Goal: Task Accomplishment & Management: Complete application form

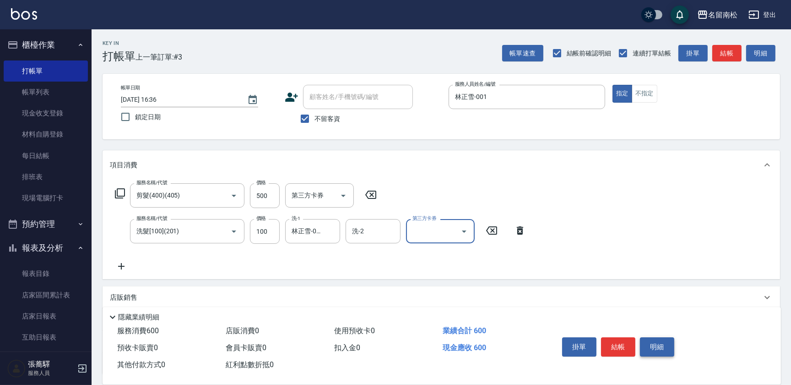
click at [657, 343] on button "明細" at bounding box center [657, 346] width 34 height 19
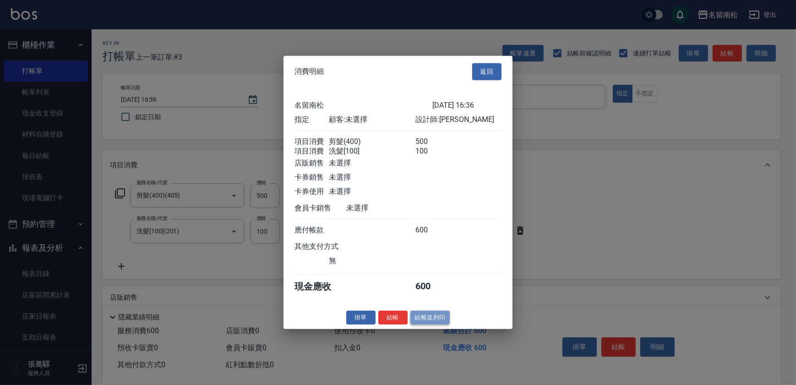
click at [415, 317] on button "結帳並列印" at bounding box center [430, 317] width 40 height 14
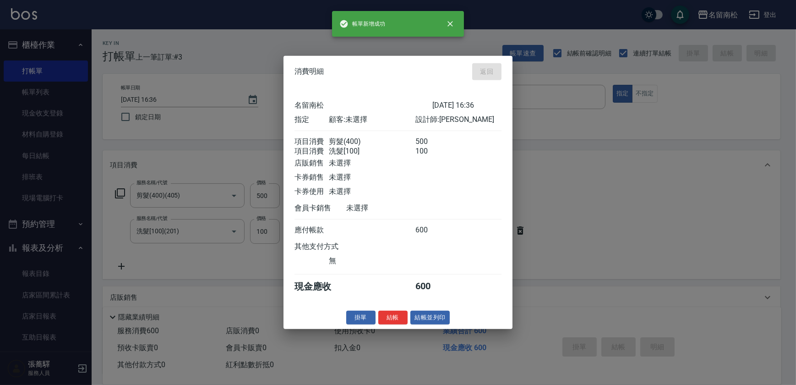
type input "[DATE] 17:38"
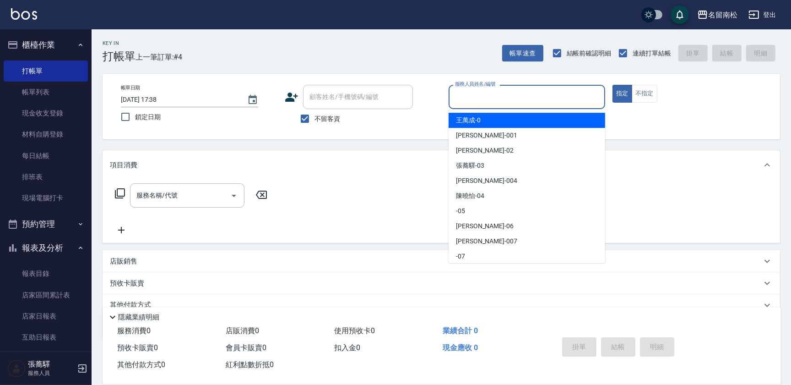
click at [497, 90] on input "服務人員姓名/編號" at bounding box center [527, 97] width 148 height 16
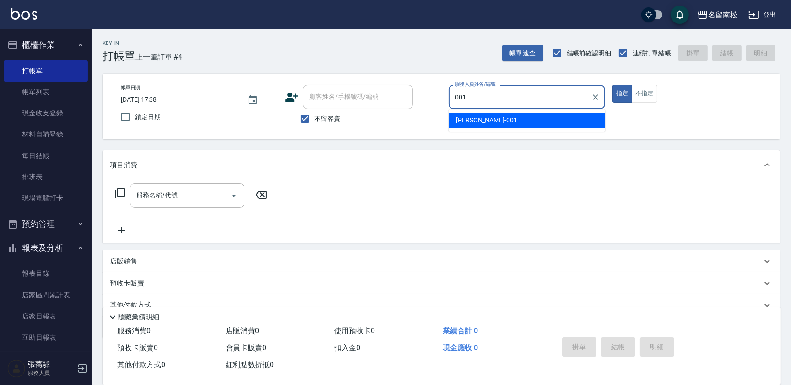
type input "林正雪-001"
type button "true"
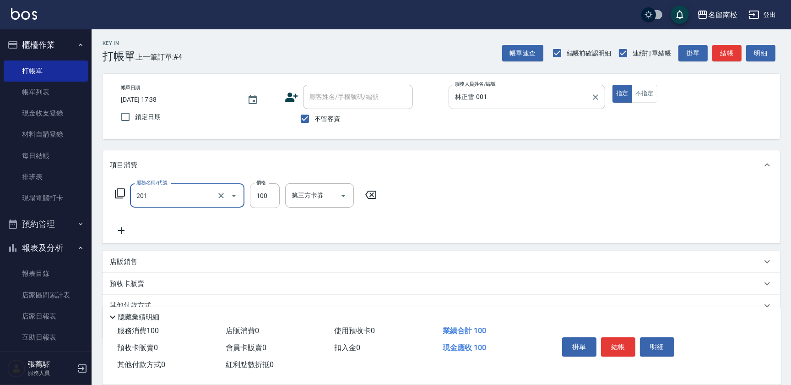
type input "洗髮[100](201)"
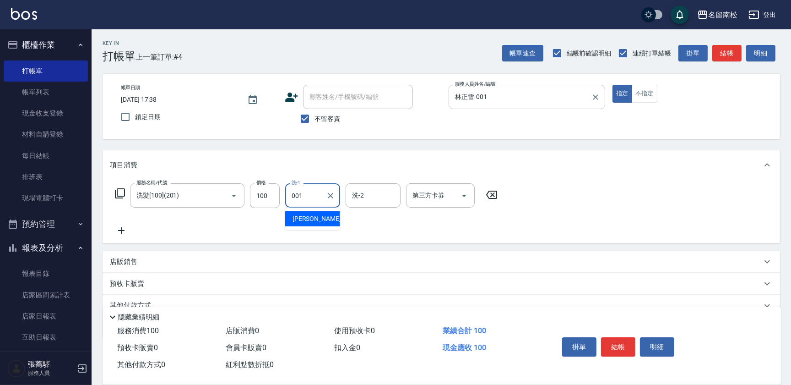
type input "林正雪-001"
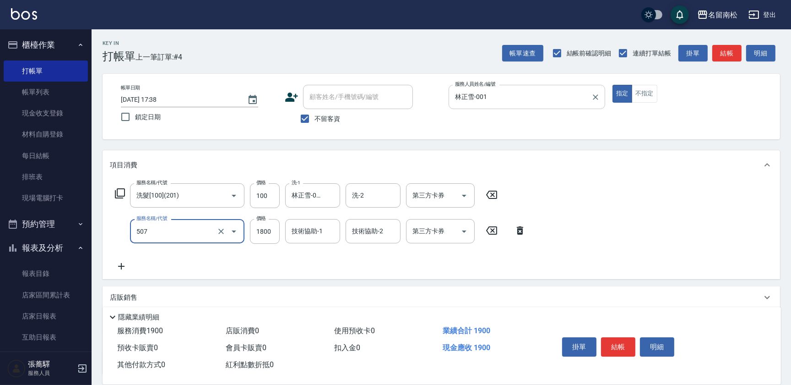
type input "染髮[1800](507)"
type input "1900"
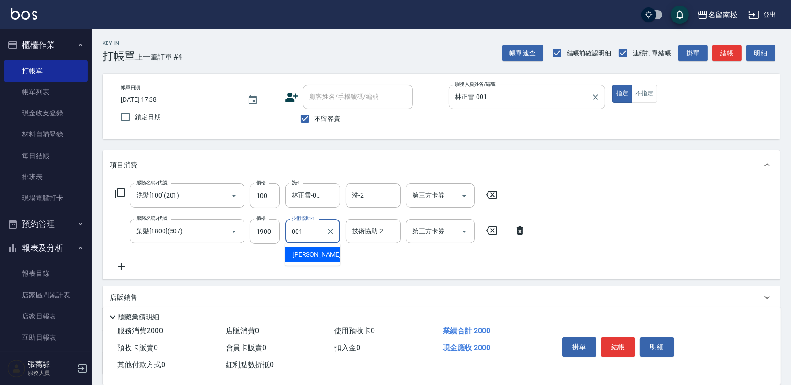
type input "林正雪-001"
click at [654, 344] on button "明細" at bounding box center [657, 346] width 34 height 19
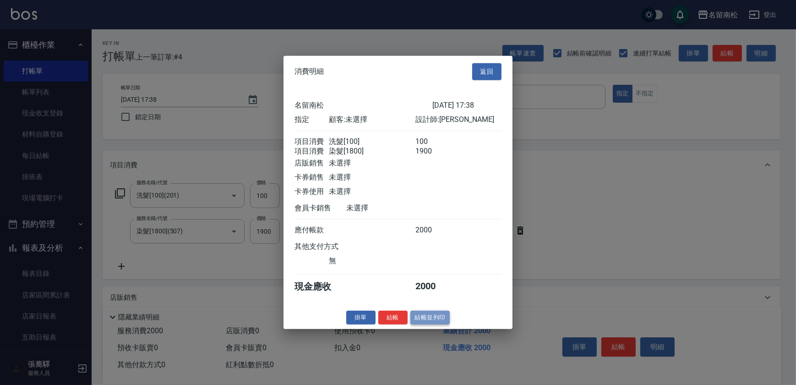
click at [441, 324] on button "結帳並列印" at bounding box center [430, 317] width 40 height 14
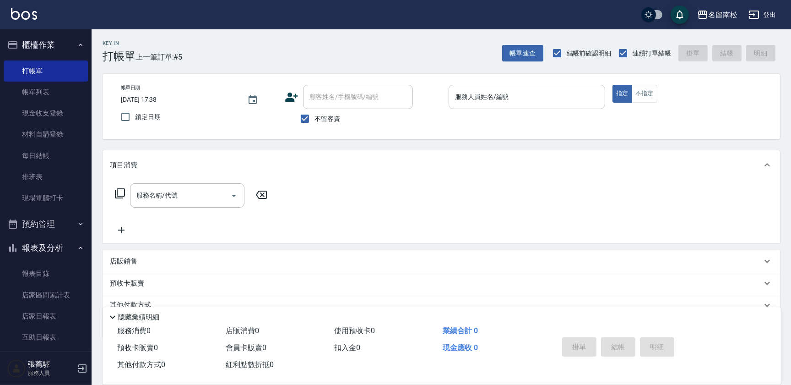
click at [517, 95] on input "服務人員姓名/編號" at bounding box center [527, 97] width 148 height 16
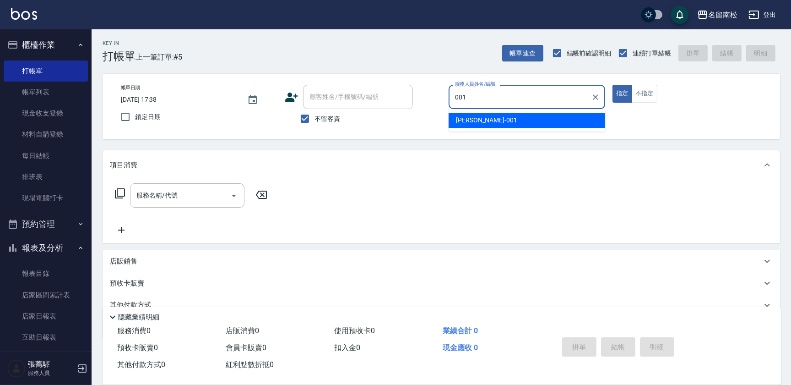
type input "林正雪-001"
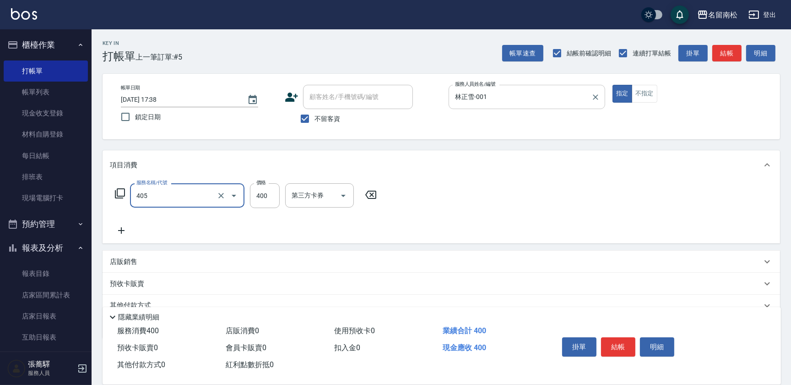
type input "剪髮(400)(405)"
type input "480"
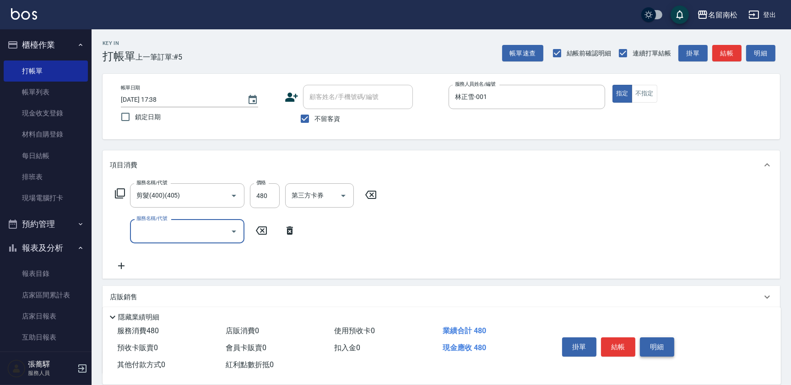
click at [666, 346] on button "明細" at bounding box center [657, 346] width 34 height 19
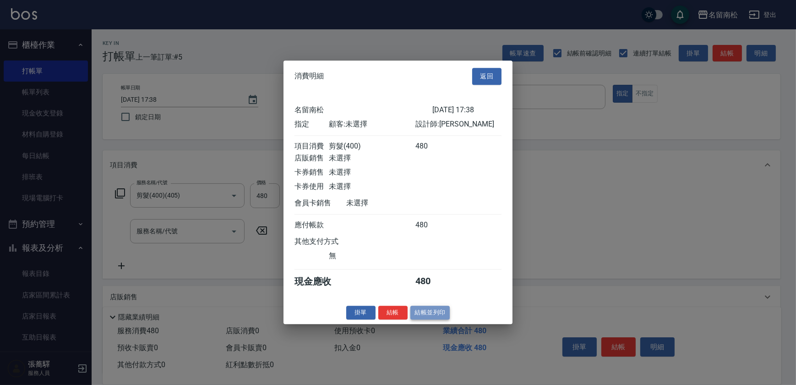
click at [431, 314] on button "結帳並列印" at bounding box center [430, 312] width 40 height 14
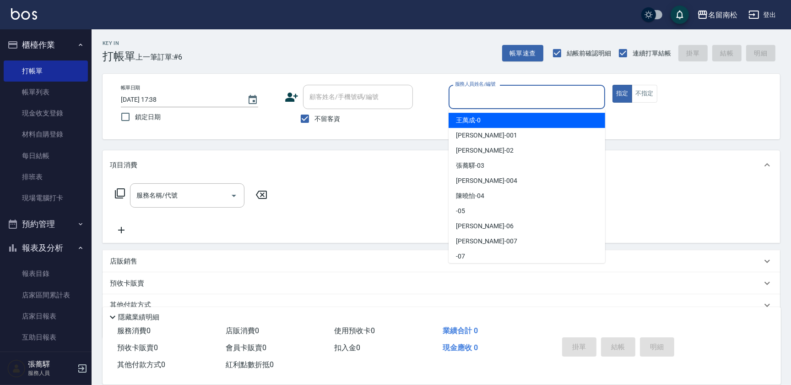
click at [531, 98] on input "服務人員姓名/編號" at bounding box center [527, 97] width 148 height 16
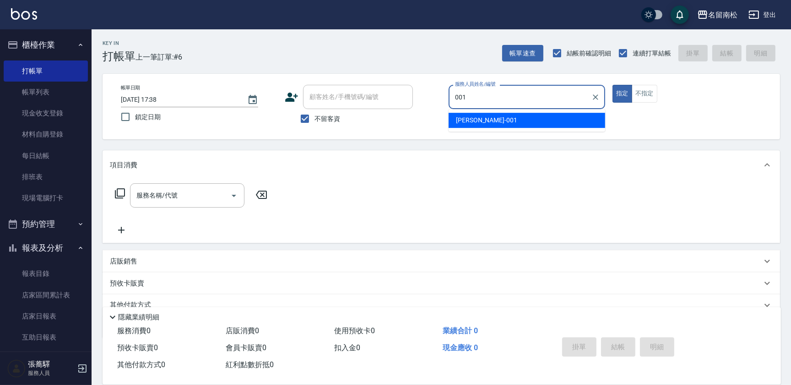
type input "林正雪-001"
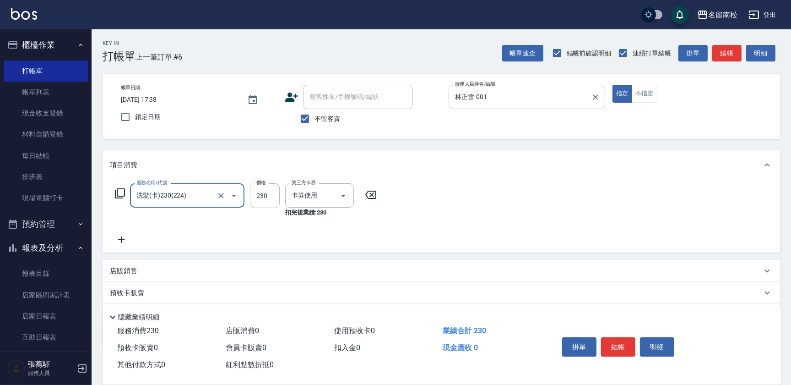
type input "洗髮(卡)230(224)"
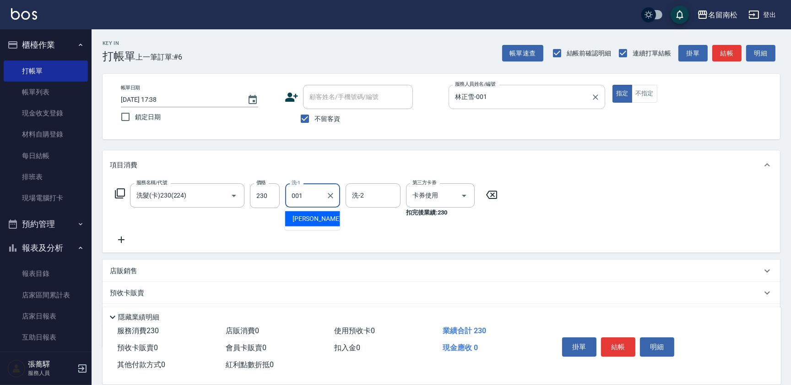
type input "林正雪-001"
drag, startPoint x: 655, startPoint y: 345, endPoint x: 618, endPoint y: 348, distance: 36.7
click at [650, 347] on button "明細" at bounding box center [657, 346] width 34 height 19
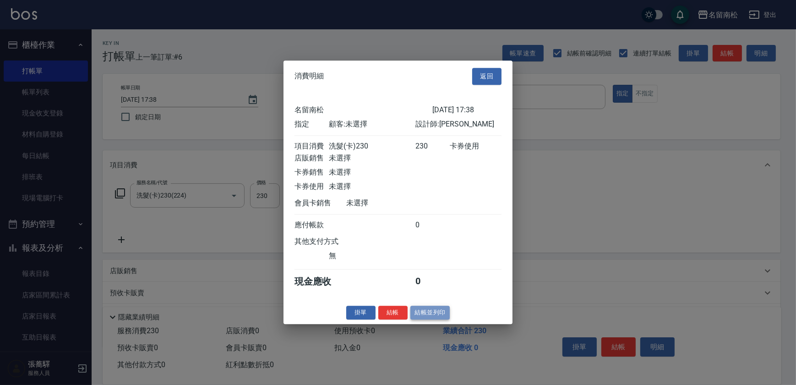
click at [428, 314] on button "結帳並列印" at bounding box center [430, 312] width 40 height 14
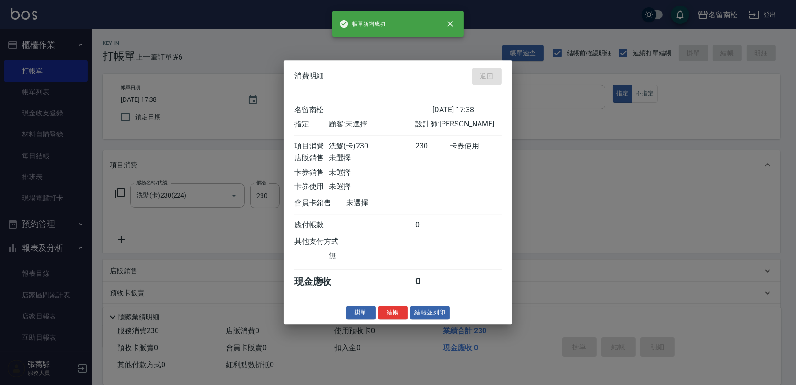
type input "[DATE] 17:39"
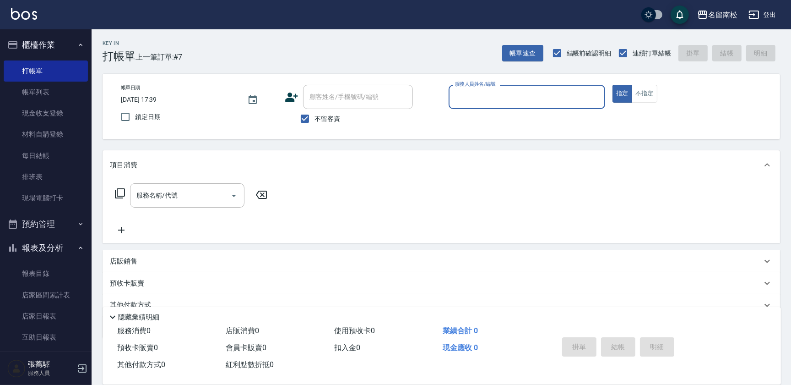
click at [558, 107] on div "服務人員姓名/編號" at bounding box center [527, 97] width 157 height 24
type input "林正雪-001"
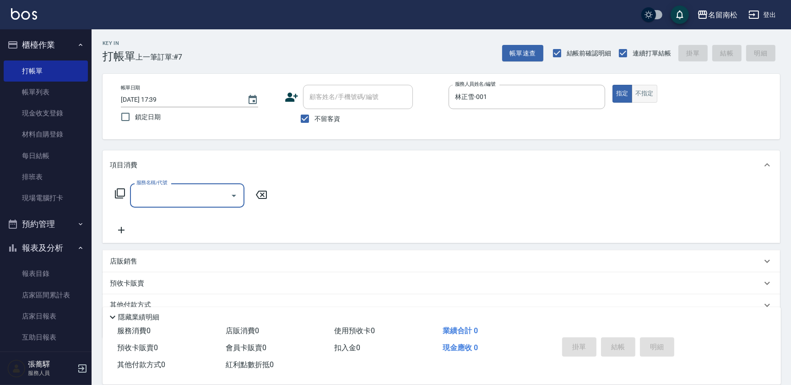
click at [649, 92] on button "不指定" at bounding box center [645, 94] width 26 height 18
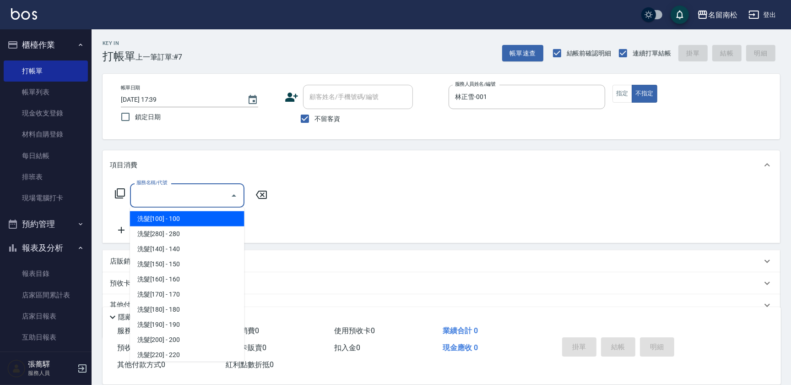
click at [160, 196] on input "服務名稱/代號" at bounding box center [180, 195] width 93 height 16
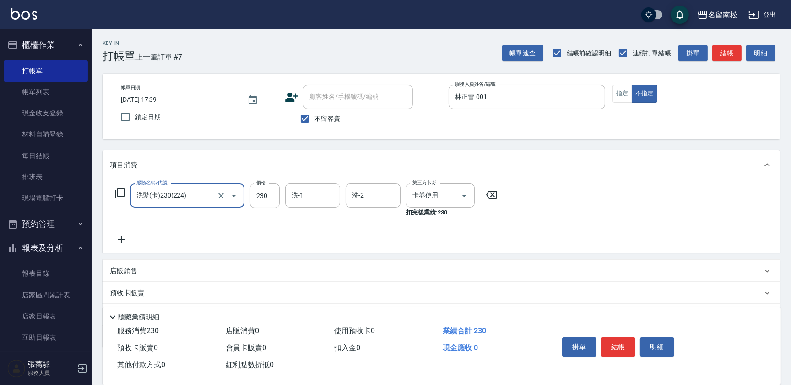
type input "洗髮(卡)230(224)"
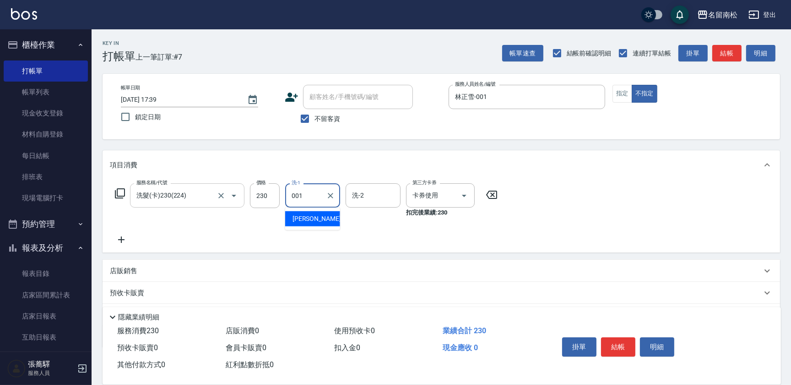
type input "林正雪-001"
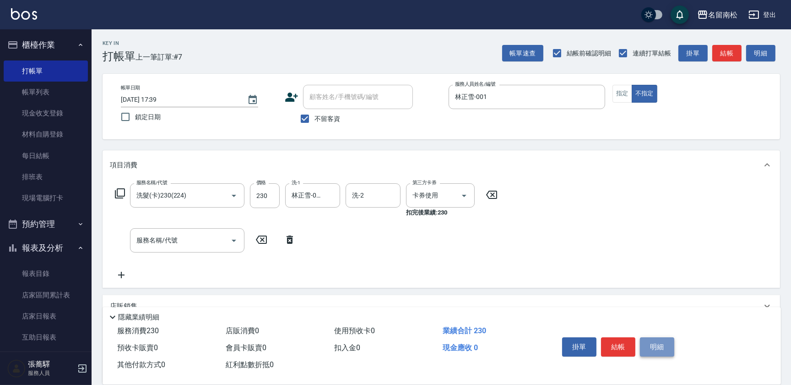
click at [669, 342] on button "明細" at bounding box center [657, 346] width 34 height 19
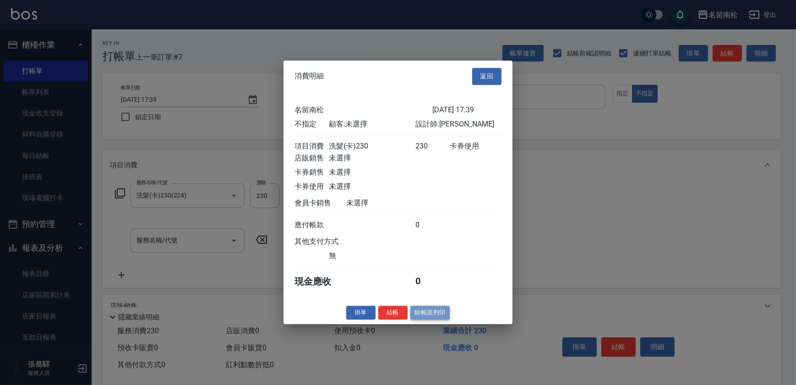
click at [431, 320] on button "結帳並列印" at bounding box center [430, 312] width 40 height 14
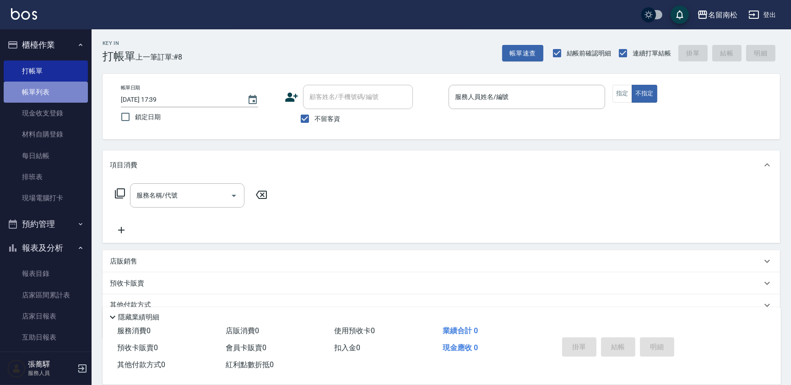
click at [71, 96] on link "帳單列表" at bounding box center [46, 92] width 84 height 21
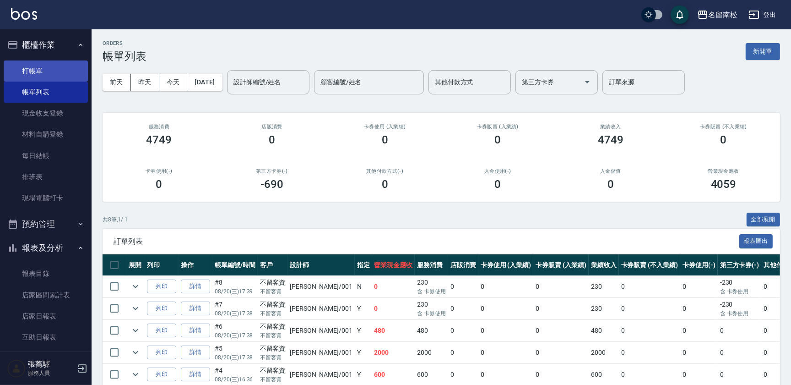
click at [37, 68] on link "打帳單" at bounding box center [46, 70] width 84 height 21
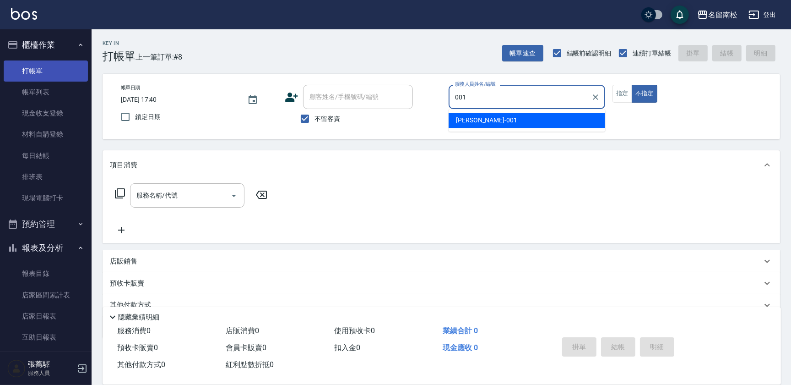
type input "林正雪-001"
type button "false"
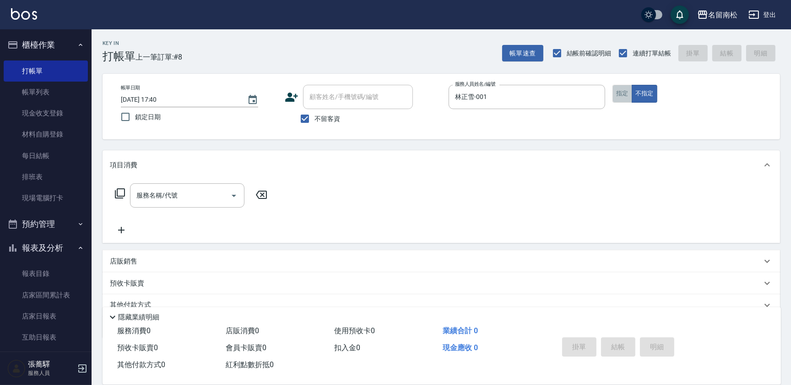
click at [626, 91] on button "指定" at bounding box center [623, 94] width 20 height 18
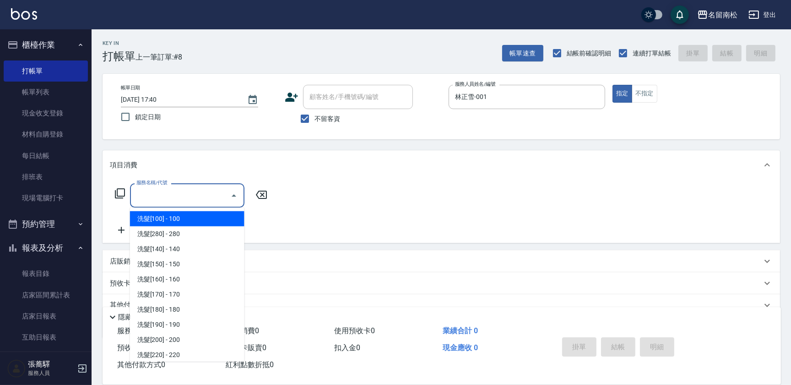
click at [197, 201] on input "服務名稱/代號" at bounding box center [180, 195] width 93 height 16
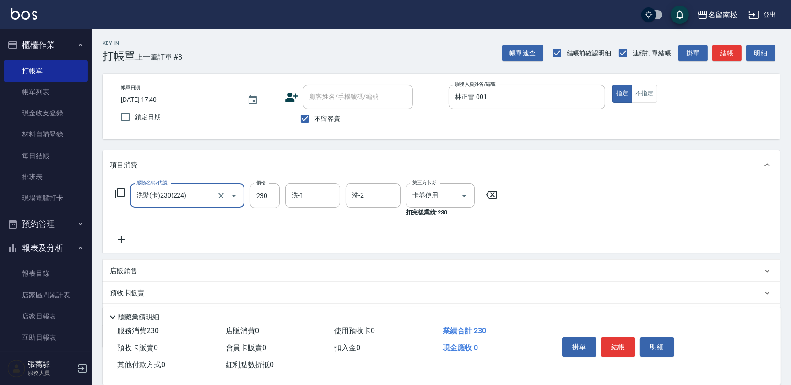
type input "洗髮(卡)230(224)"
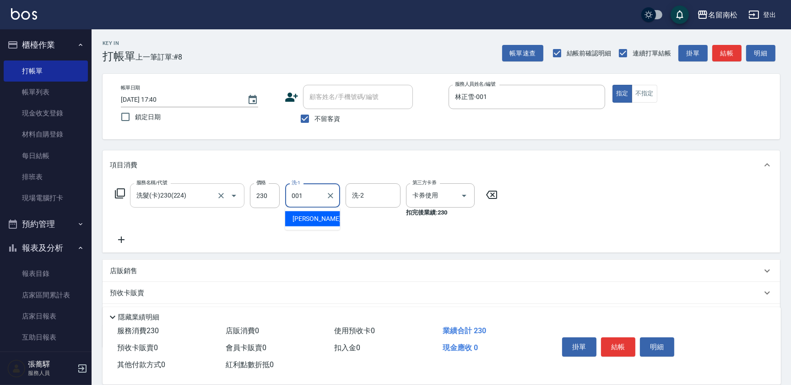
type input "林正雪-001"
click at [671, 352] on button "明細" at bounding box center [657, 346] width 34 height 19
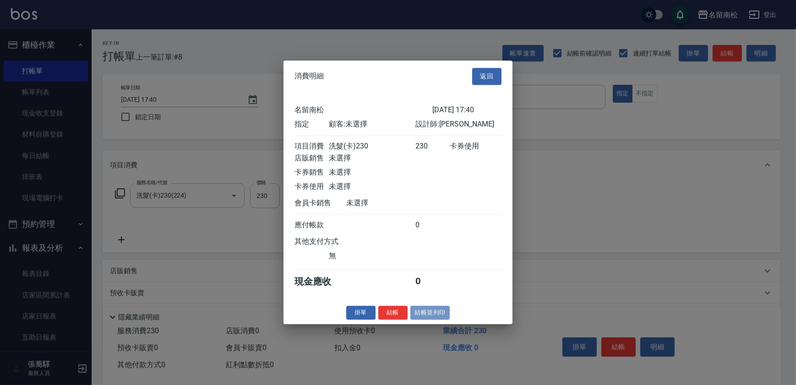
click at [428, 314] on button "結帳並列印" at bounding box center [430, 312] width 40 height 14
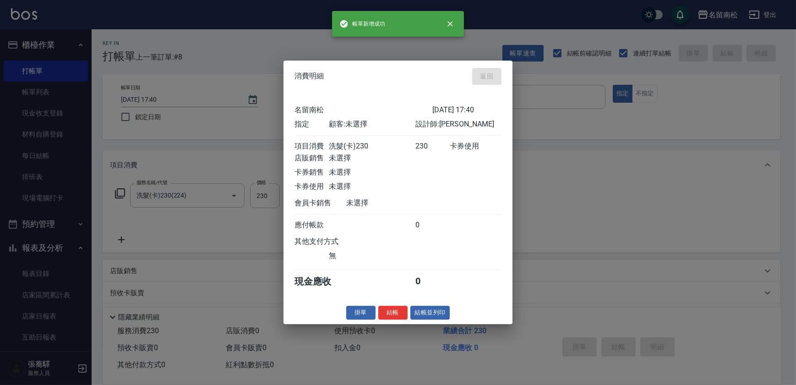
type input "[DATE] 17:42"
